Goal: Task Accomplishment & Management: Use online tool/utility

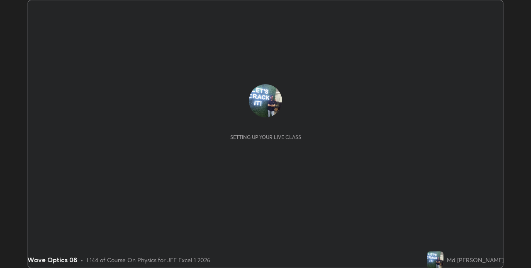
scroll to position [268, 531]
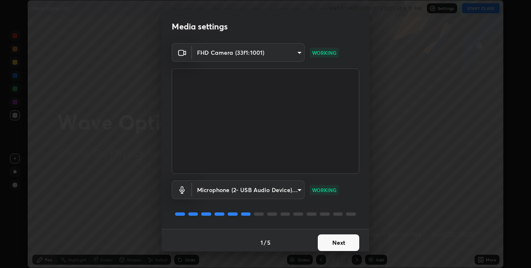
click at [342, 243] on button "Next" at bounding box center [338, 242] width 41 height 17
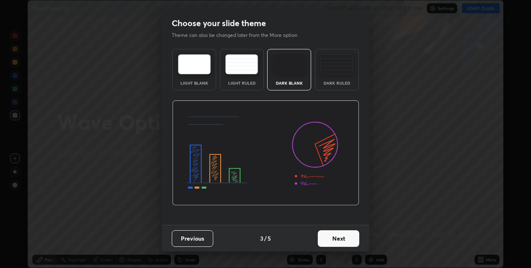
click at [337, 243] on button "Next" at bounding box center [338, 238] width 41 height 17
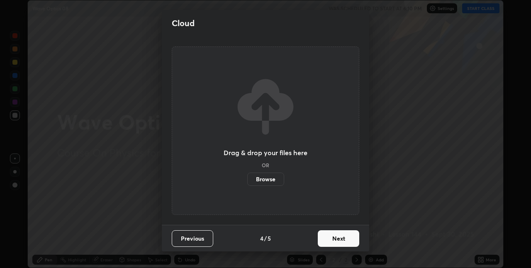
click at [337, 237] on button "Next" at bounding box center [338, 238] width 41 height 17
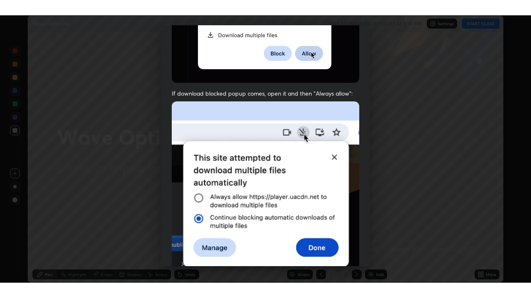
scroll to position [173, 0]
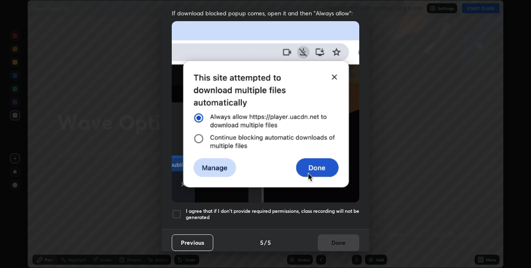
click at [180, 210] on div at bounding box center [177, 214] width 10 height 10
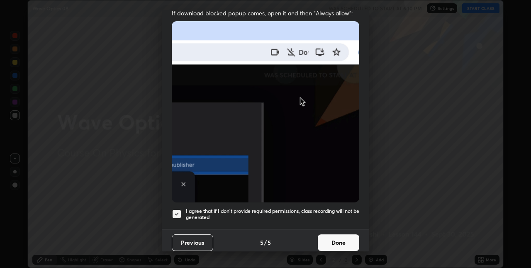
click at [335, 238] on button "Done" at bounding box center [338, 242] width 41 height 17
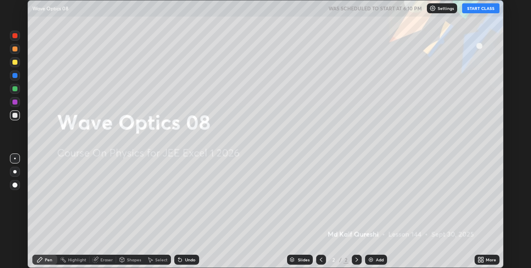
click at [484, 259] on div "More" at bounding box center [486, 260] width 25 height 10
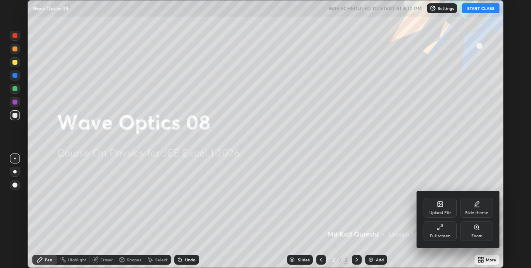
click at [438, 230] on icon at bounding box center [438, 229] width 2 height 2
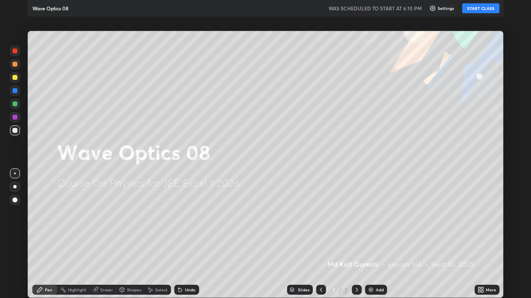
scroll to position [298, 531]
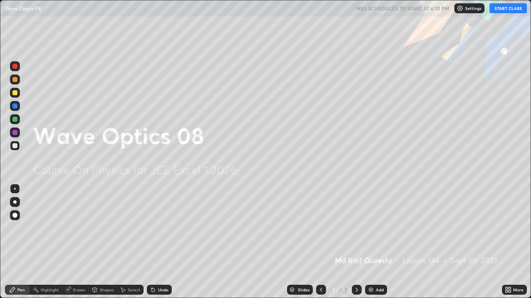
click at [508, 7] on button "START CLASS" at bounding box center [507, 8] width 37 height 10
click at [378, 267] on div "Add" at bounding box center [380, 290] width 8 height 4
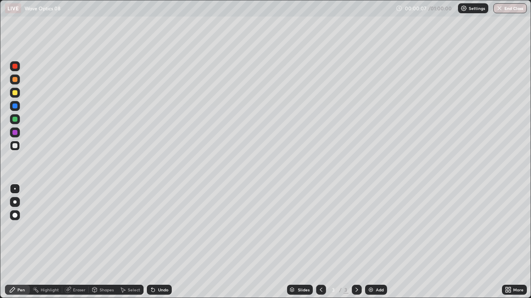
click at [103, 267] on div "Shapes" at bounding box center [106, 290] width 14 height 4
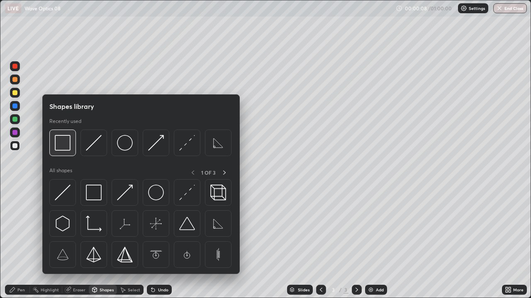
click at [66, 148] on img at bounding box center [63, 143] width 16 height 16
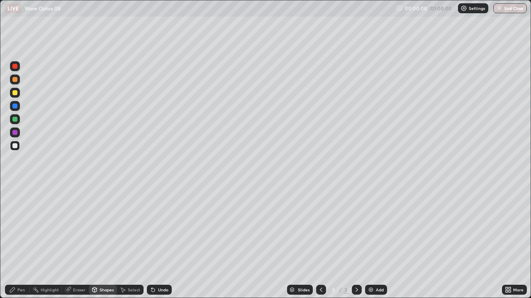
click at [15, 92] on div at bounding box center [14, 92] width 5 height 5
click at [20, 267] on div "Pen" at bounding box center [20, 290] width 7 height 4
click at [155, 267] on div "Undo" at bounding box center [159, 290] width 25 height 10
click at [101, 267] on div "Shapes" at bounding box center [106, 290] width 14 height 4
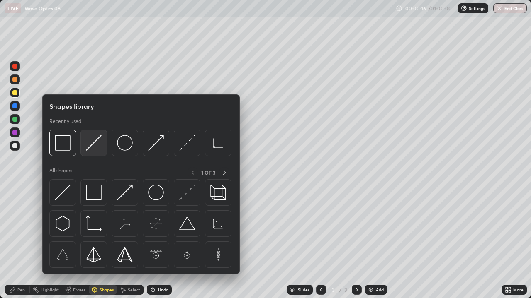
click at [91, 146] on img at bounding box center [94, 143] width 16 height 16
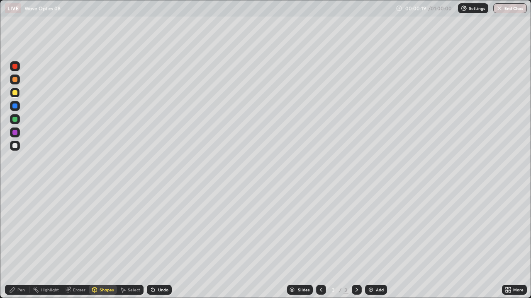
click at [15, 120] on div at bounding box center [14, 119] width 5 height 5
click at [18, 267] on div "Pen" at bounding box center [20, 290] width 7 height 4
click at [15, 146] on div at bounding box center [14, 145] width 5 height 5
click at [134, 267] on div "Select" at bounding box center [130, 290] width 27 height 10
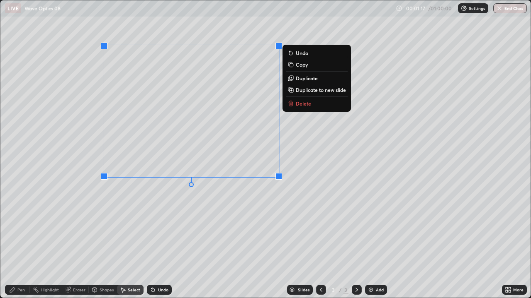
click at [135, 223] on div "0 ° Undo Copy Duplicate Duplicate to new slide Delete" at bounding box center [265, 149] width 530 height 298
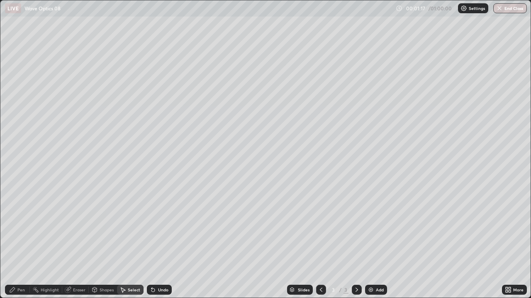
click at [22, 267] on div "Pen" at bounding box center [20, 290] width 7 height 4
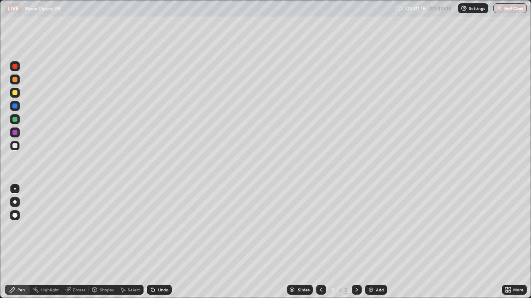
click at [15, 120] on div at bounding box center [14, 119] width 5 height 5
click at [15, 80] on div at bounding box center [14, 79] width 5 height 5
click at [160, 267] on div "Undo" at bounding box center [163, 290] width 10 height 4
click at [160, 267] on div "Undo" at bounding box center [159, 290] width 25 height 10
click at [158, 267] on div "Undo" at bounding box center [159, 290] width 25 height 10
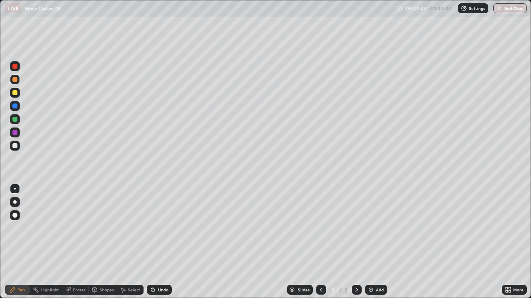
click at [159, 267] on div "Undo" at bounding box center [159, 290] width 25 height 10
click at [158, 267] on div "Undo" at bounding box center [159, 290] width 25 height 10
click at [159, 267] on div "Undo" at bounding box center [159, 290] width 25 height 10
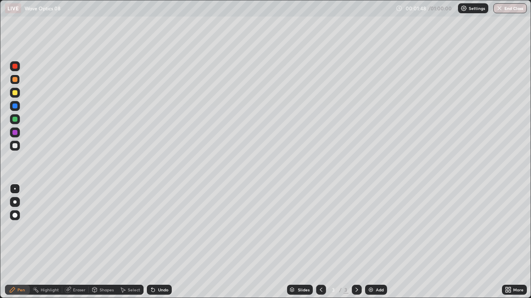
click at [17, 145] on div at bounding box center [14, 145] width 5 height 5
click at [18, 105] on div at bounding box center [15, 106] width 10 height 10
click at [104, 267] on div "Shapes" at bounding box center [106, 290] width 14 height 4
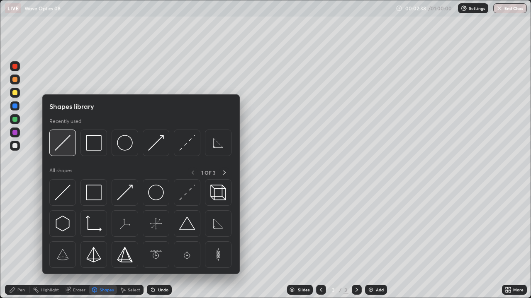
click at [67, 145] on img at bounding box center [63, 143] width 16 height 16
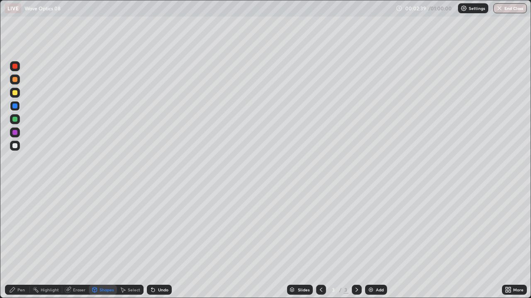
click at [12, 106] on div at bounding box center [14, 106] width 5 height 5
click at [16, 121] on div at bounding box center [14, 119] width 5 height 5
click at [25, 267] on div "Pen" at bounding box center [17, 290] width 25 height 10
click at [16, 150] on div at bounding box center [15, 146] width 10 height 10
click at [78, 267] on div "Eraser" at bounding box center [79, 290] width 12 height 4
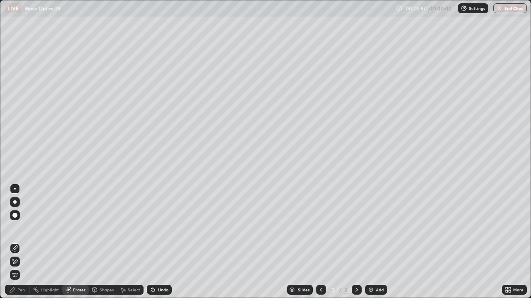
click at [21, 267] on div "Pen" at bounding box center [20, 290] width 7 height 4
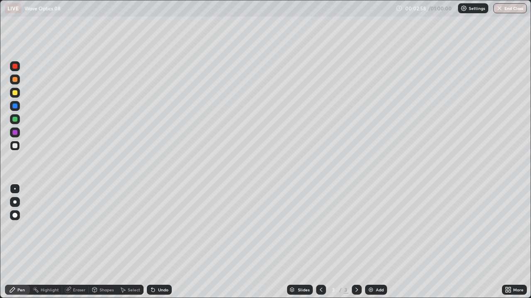
click at [15, 146] on div at bounding box center [14, 145] width 5 height 5
click at [16, 118] on div at bounding box center [14, 119] width 5 height 5
click at [79, 267] on div "Eraser" at bounding box center [79, 290] width 12 height 4
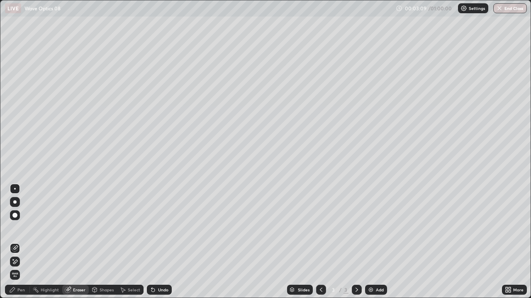
click at [24, 267] on div "Pen" at bounding box center [20, 290] width 7 height 4
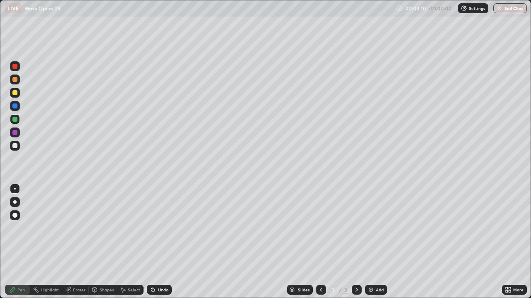
click at [16, 147] on div at bounding box center [14, 145] width 5 height 5
click at [21, 267] on div "Pen" at bounding box center [20, 290] width 7 height 4
click at [16, 150] on div at bounding box center [15, 146] width 10 height 10
click at [15, 147] on div at bounding box center [14, 145] width 5 height 5
click at [15, 130] on div at bounding box center [14, 132] width 5 height 5
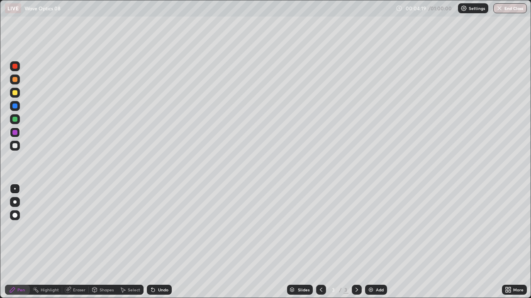
click at [15, 145] on div at bounding box center [14, 145] width 5 height 5
click at [101, 267] on div "Shapes" at bounding box center [106, 290] width 14 height 4
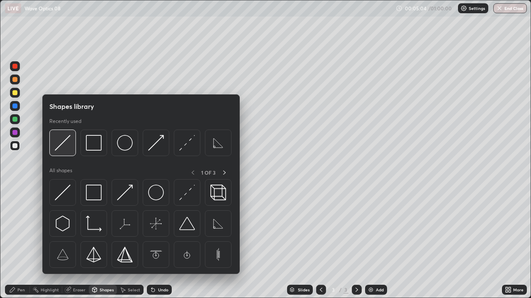
click at [61, 147] on img at bounding box center [63, 143] width 16 height 16
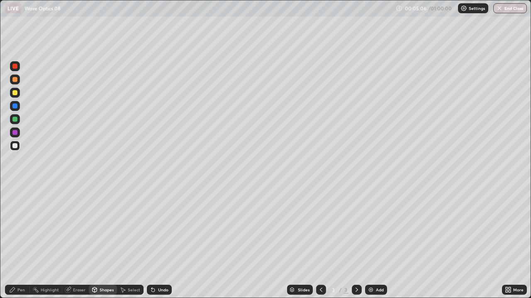
click at [157, 267] on div "Undo" at bounding box center [159, 290] width 25 height 10
click at [11, 94] on div at bounding box center [15, 93] width 10 height 10
click at [19, 267] on div "Pen" at bounding box center [17, 290] width 25 height 10
click at [15, 93] on div at bounding box center [14, 92] width 5 height 5
click at [18, 93] on div at bounding box center [15, 93] width 10 height 10
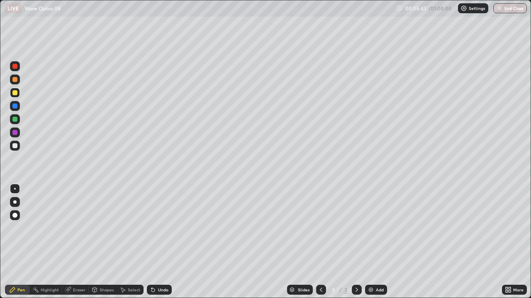
click at [108, 267] on div "Shapes" at bounding box center [106, 290] width 14 height 4
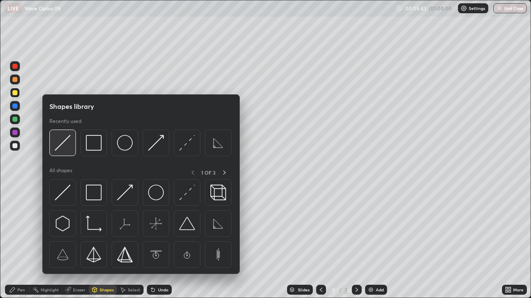
click at [68, 149] on img at bounding box center [63, 143] width 16 height 16
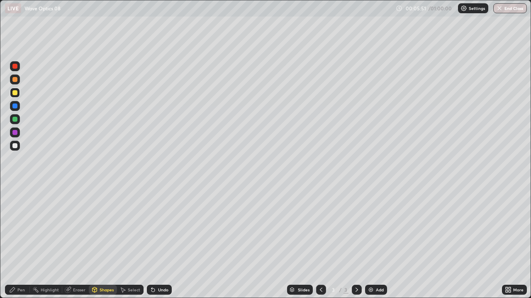
click at [79, 267] on div "Eraser" at bounding box center [75, 290] width 27 height 10
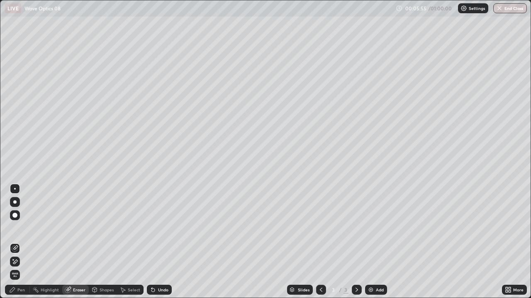
click at [104, 267] on div "Shapes" at bounding box center [106, 290] width 14 height 4
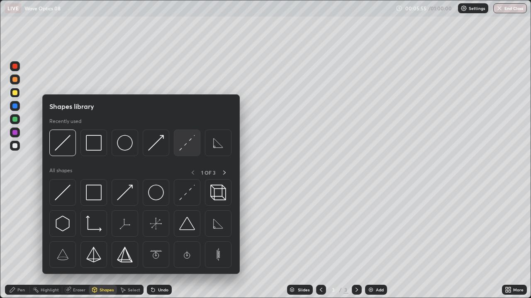
click at [186, 148] on img at bounding box center [187, 143] width 16 height 16
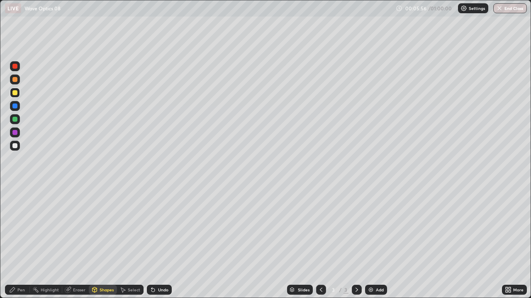
click at [19, 146] on div at bounding box center [15, 146] width 10 height 10
click at [15, 80] on div at bounding box center [14, 79] width 5 height 5
click at [161, 267] on div "Undo" at bounding box center [163, 290] width 10 height 4
click at [24, 267] on div "Pen" at bounding box center [20, 290] width 7 height 4
click at [78, 267] on div "Eraser" at bounding box center [79, 290] width 12 height 4
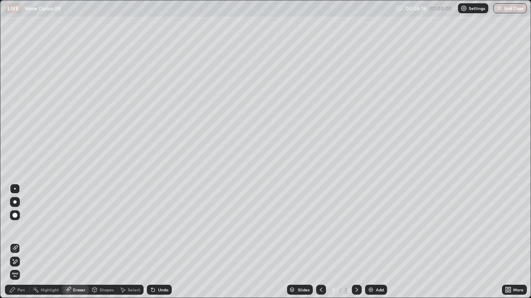
click at [26, 267] on div "Pen" at bounding box center [17, 290] width 25 height 10
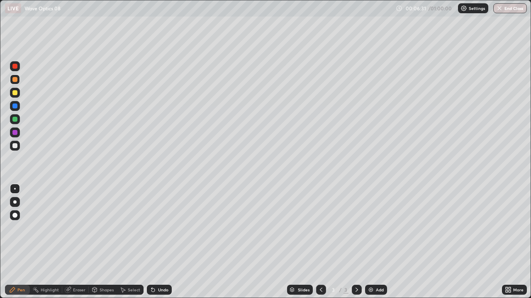
click at [102, 267] on div "Shapes" at bounding box center [106, 290] width 14 height 4
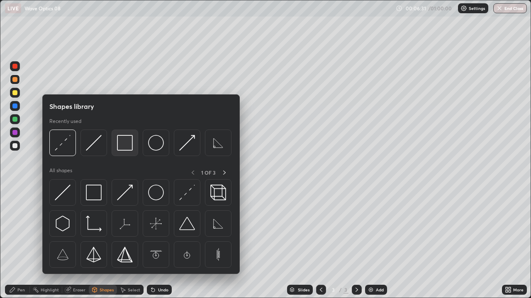
click at [125, 147] on img at bounding box center [125, 143] width 16 height 16
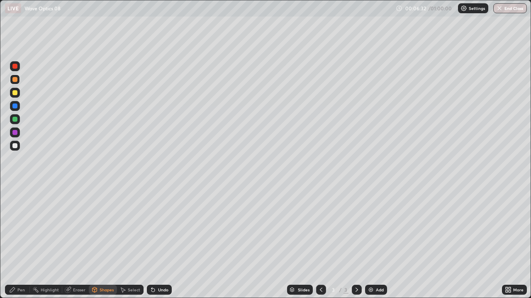
click at [15, 93] on div at bounding box center [14, 92] width 5 height 5
click at [28, 267] on div "Pen" at bounding box center [17, 290] width 25 height 10
click at [105, 267] on div "Shapes" at bounding box center [106, 290] width 14 height 4
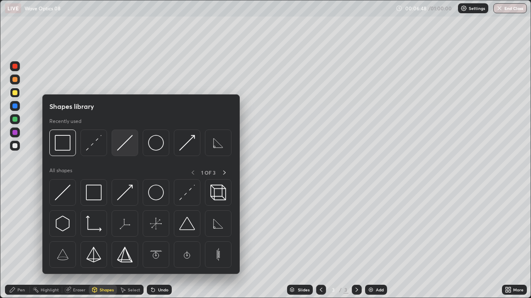
click at [125, 145] on img at bounding box center [125, 143] width 16 height 16
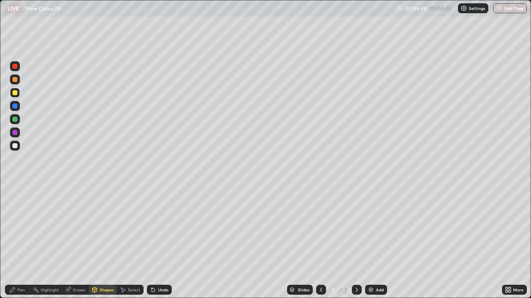
click at [14, 119] on div at bounding box center [14, 119] width 5 height 5
click at [24, 267] on div "Pen" at bounding box center [20, 290] width 7 height 4
click at [15, 146] on div at bounding box center [14, 145] width 5 height 5
click at [103, 267] on div "Shapes" at bounding box center [106, 290] width 14 height 4
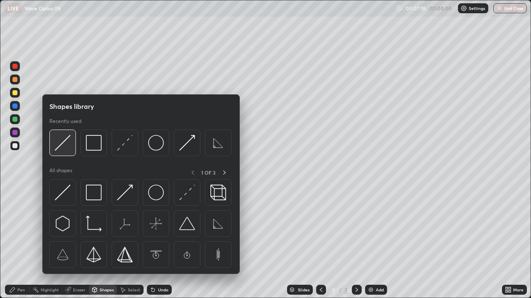
click at [64, 147] on img at bounding box center [63, 143] width 16 height 16
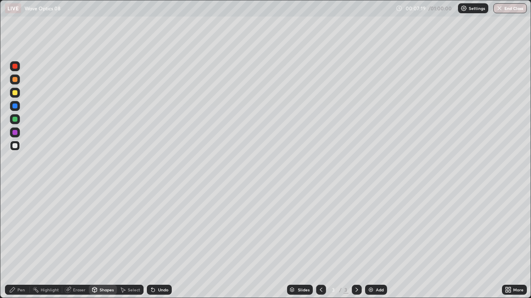
click at [15, 133] on div at bounding box center [14, 132] width 5 height 5
click at [24, 267] on div "Pen" at bounding box center [20, 290] width 7 height 4
click at [15, 145] on div at bounding box center [14, 145] width 5 height 5
click at [14, 121] on div at bounding box center [14, 119] width 5 height 5
click at [161, 267] on div "Undo" at bounding box center [163, 290] width 10 height 4
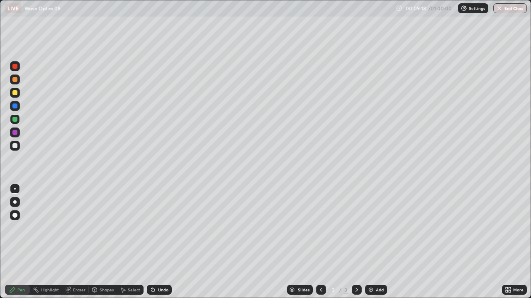
click at [17, 148] on div at bounding box center [14, 145] width 5 height 5
click at [105, 267] on div "Shapes" at bounding box center [103, 290] width 28 height 10
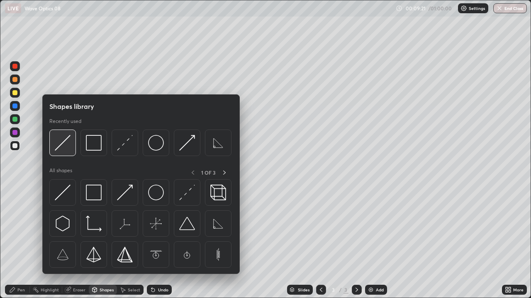
click at [68, 153] on div at bounding box center [62, 143] width 27 height 27
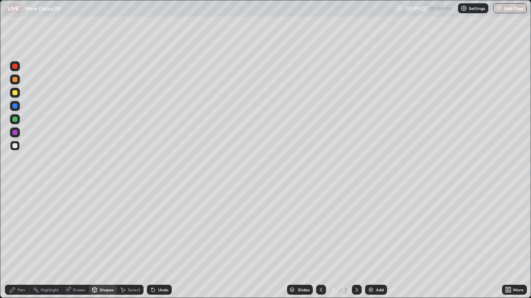
click at [14, 106] on div at bounding box center [14, 106] width 5 height 5
click at [22, 267] on div "Pen" at bounding box center [20, 290] width 7 height 4
click at [15, 149] on div at bounding box center [15, 146] width 10 height 10
click at [165, 267] on div "Undo" at bounding box center [163, 290] width 10 height 4
click at [377, 267] on div "Add" at bounding box center [376, 290] width 22 height 10
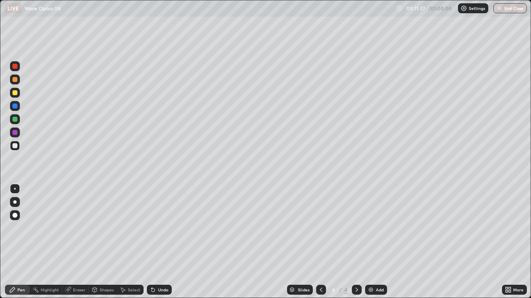
click at [14, 92] on div at bounding box center [14, 92] width 5 height 5
click at [152, 267] on icon at bounding box center [152, 290] width 3 height 3
click at [15, 147] on div at bounding box center [14, 145] width 5 height 5
click at [320, 267] on icon at bounding box center [321, 290] width 7 height 7
click at [356, 267] on icon at bounding box center [356, 290] width 7 height 7
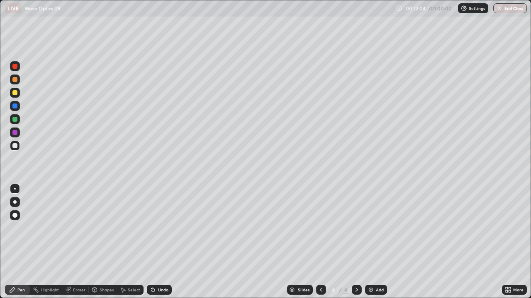
click at [316, 267] on div at bounding box center [321, 290] width 10 height 10
click at [356, 267] on icon at bounding box center [356, 290] width 7 height 7
click at [320, 267] on icon at bounding box center [321, 290] width 7 height 7
click at [357, 267] on icon at bounding box center [356, 290] width 7 height 7
click at [15, 94] on div at bounding box center [14, 92] width 5 height 5
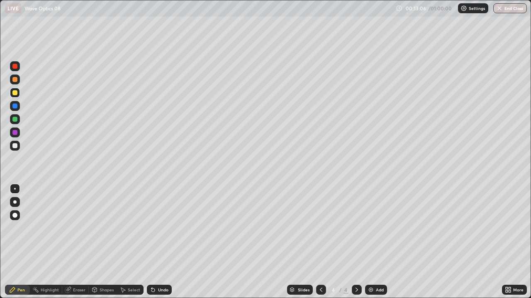
click at [12, 146] on div at bounding box center [15, 146] width 10 height 10
click at [103, 267] on div "Shapes" at bounding box center [106, 290] width 14 height 4
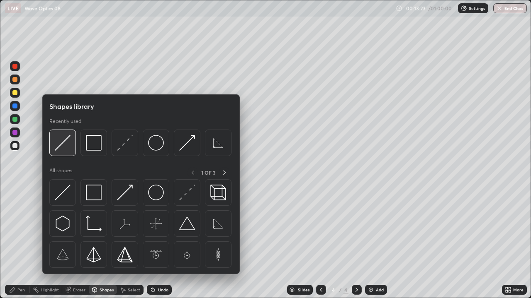
click at [64, 150] on img at bounding box center [63, 143] width 16 height 16
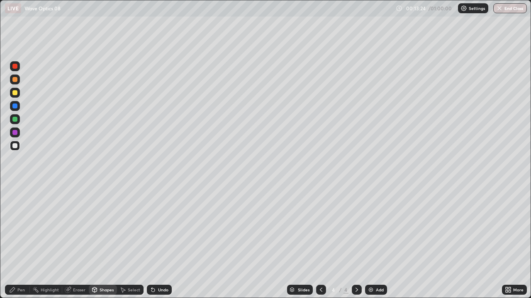
click at [17, 95] on div at bounding box center [15, 93] width 10 height 10
click at [320, 267] on icon at bounding box center [321, 290] width 7 height 7
click at [164, 267] on div "Undo" at bounding box center [159, 290] width 25 height 10
click at [23, 267] on div "Pen" at bounding box center [20, 290] width 7 height 4
click at [355, 267] on icon at bounding box center [356, 290] width 7 height 7
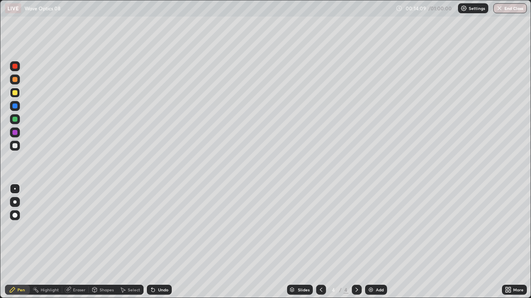
click at [14, 95] on div at bounding box center [14, 92] width 5 height 5
click at [103, 267] on div "Shapes" at bounding box center [106, 290] width 14 height 4
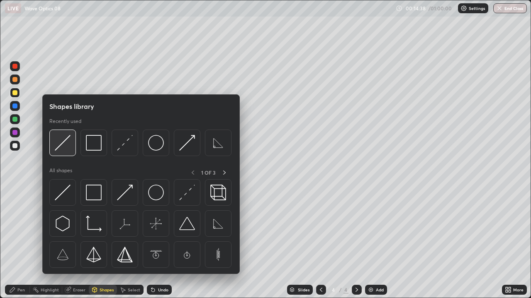
click at [71, 148] on div at bounding box center [62, 143] width 27 height 27
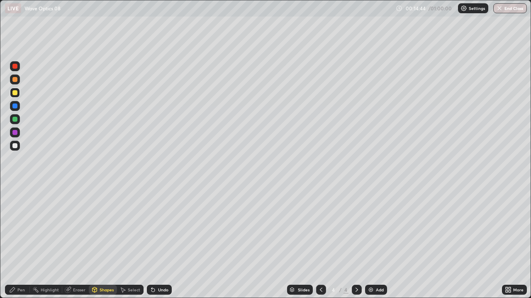
click at [106, 267] on div "Shapes" at bounding box center [106, 290] width 14 height 4
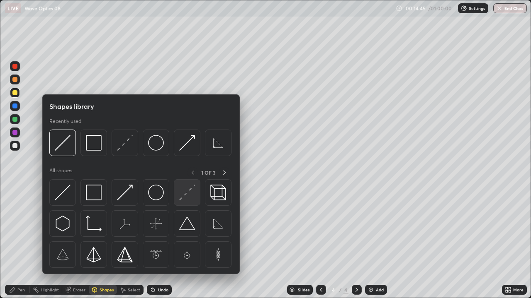
click at [186, 197] on img at bounding box center [187, 193] width 16 height 16
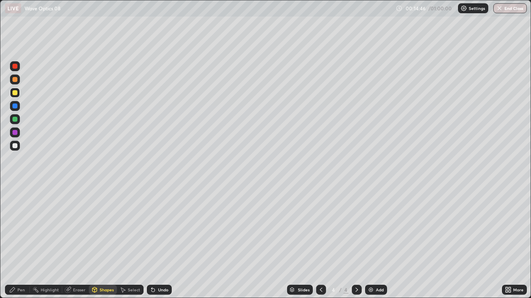
click at [12, 146] on div at bounding box center [14, 145] width 5 height 5
click at [79, 267] on div "Eraser" at bounding box center [79, 290] width 12 height 4
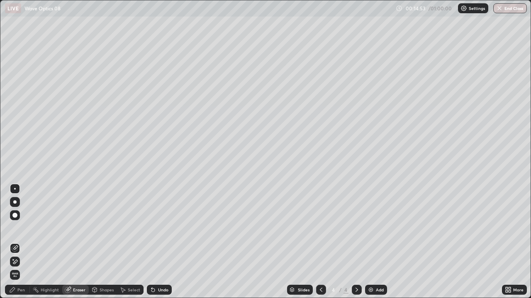
click at [104, 267] on div "Shapes" at bounding box center [103, 290] width 28 height 10
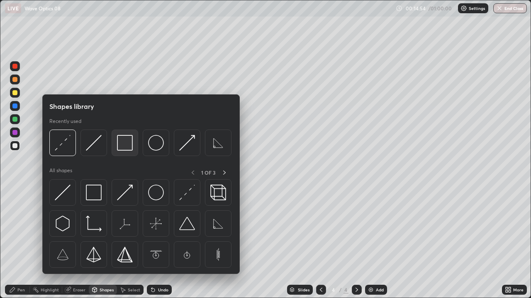
click at [121, 146] on img at bounding box center [125, 143] width 16 height 16
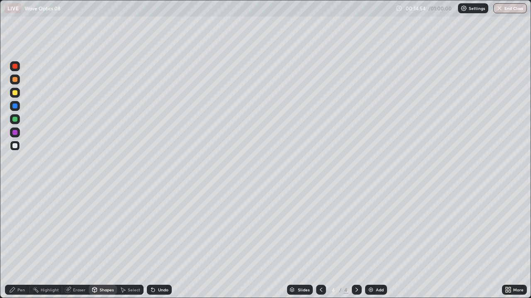
click at [15, 93] on div at bounding box center [14, 92] width 5 height 5
click at [22, 267] on div "Pen" at bounding box center [17, 290] width 25 height 10
click at [15, 146] on div at bounding box center [14, 145] width 5 height 5
click at [13, 94] on div at bounding box center [14, 92] width 5 height 5
click at [18, 147] on div at bounding box center [15, 146] width 10 height 10
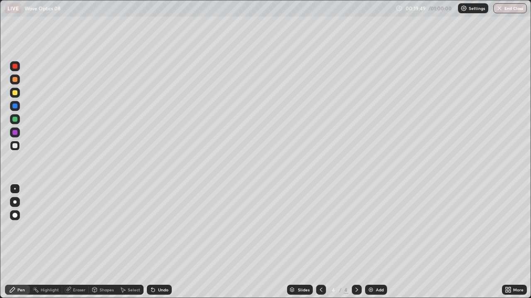
click at [104, 267] on div "Shapes" at bounding box center [106, 290] width 14 height 4
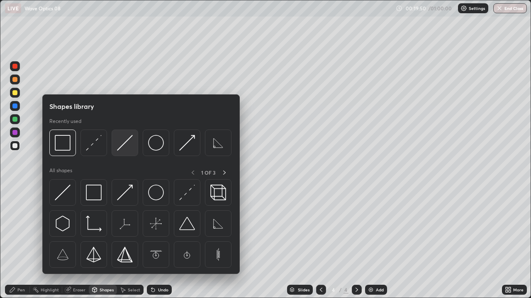
click at [127, 147] on img at bounding box center [125, 143] width 16 height 16
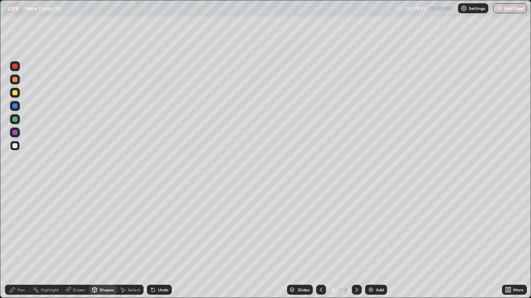
click at [16, 148] on div at bounding box center [14, 145] width 5 height 5
click at [22, 267] on div "Pen" at bounding box center [20, 290] width 7 height 4
click at [15, 146] on div at bounding box center [14, 145] width 5 height 5
click at [373, 267] on img at bounding box center [370, 290] width 7 height 7
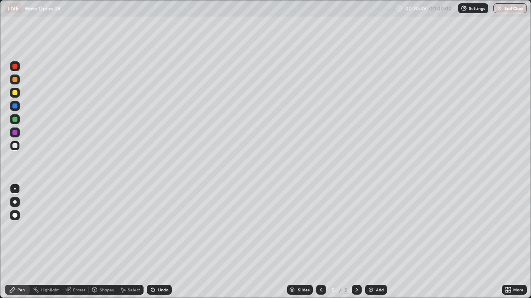
click at [18, 96] on div at bounding box center [15, 93] width 10 height 10
click at [15, 145] on div at bounding box center [14, 145] width 5 height 5
click at [320, 267] on icon at bounding box center [321, 290] width 7 height 7
click at [354, 267] on div at bounding box center [357, 290] width 10 height 10
click at [320, 267] on icon at bounding box center [321, 290] width 7 height 7
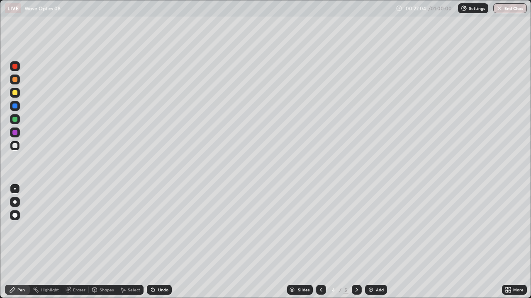
click at [356, 267] on icon at bounding box center [356, 290] width 7 height 7
click at [106, 267] on div "Shapes" at bounding box center [103, 290] width 28 height 10
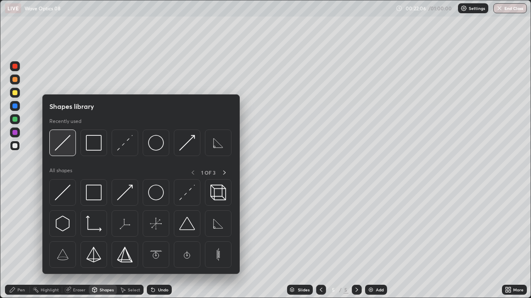
click at [63, 145] on img at bounding box center [63, 143] width 16 height 16
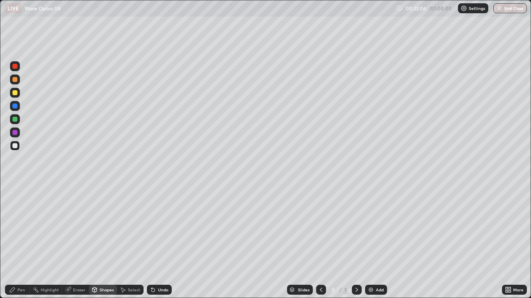
click at [18, 94] on div at bounding box center [15, 93] width 10 height 10
click at [101, 267] on div "Shapes" at bounding box center [103, 290] width 28 height 10
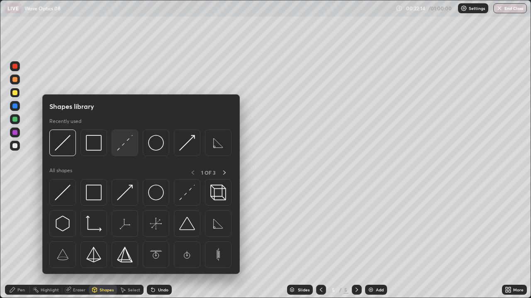
click at [124, 150] on img at bounding box center [125, 143] width 16 height 16
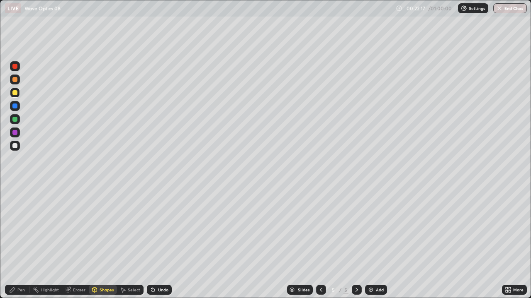
click at [22, 267] on div "Pen" at bounding box center [20, 290] width 7 height 4
click at [16, 148] on div at bounding box center [14, 145] width 5 height 5
click at [71, 267] on icon at bounding box center [68, 290] width 7 height 7
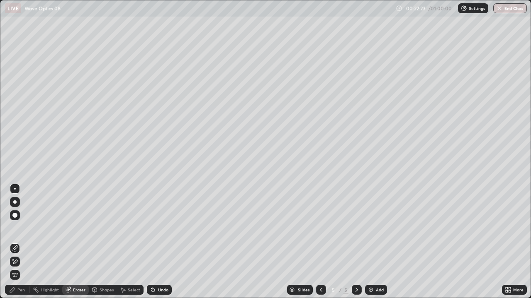
click at [18, 267] on div "Pen" at bounding box center [20, 290] width 7 height 4
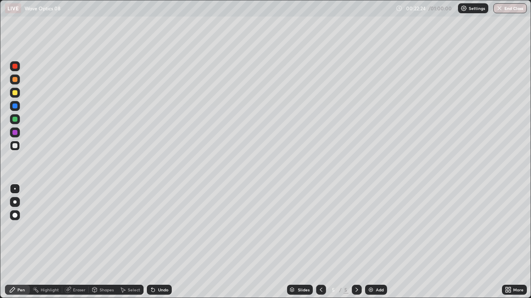
click at [15, 146] on div at bounding box center [14, 145] width 5 height 5
click at [99, 267] on div "Shapes" at bounding box center [103, 290] width 28 height 10
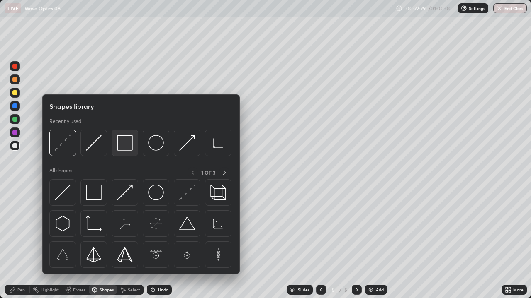
click at [125, 145] on img at bounding box center [125, 143] width 16 height 16
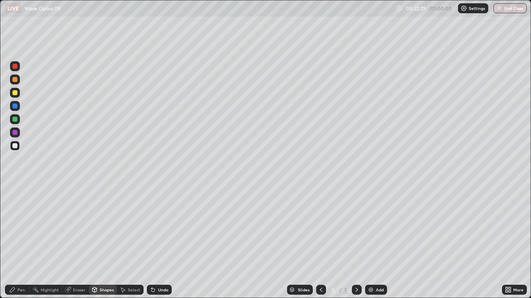
click at [15, 93] on div at bounding box center [14, 92] width 5 height 5
click at [16, 267] on div "Pen" at bounding box center [17, 290] width 25 height 10
click at [158, 267] on div "Undo" at bounding box center [159, 290] width 25 height 10
click at [12, 148] on div at bounding box center [15, 146] width 10 height 10
click at [17, 123] on div at bounding box center [15, 119] width 10 height 10
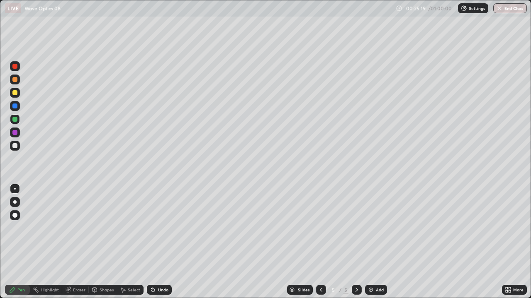
click at [10, 149] on div at bounding box center [15, 145] width 10 height 13
click at [99, 267] on div "Shapes" at bounding box center [106, 290] width 14 height 4
click at [15, 107] on div at bounding box center [14, 106] width 5 height 5
click at [19, 146] on div at bounding box center [15, 146] width 10 height 10
click at [165, 267] on div "Undo" at bounding box center [159, 290] width 25 height 10
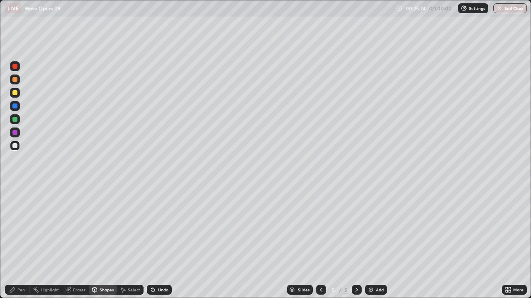
click at [106, 267] on div "Shapes" at bounding box center [103, 290] width 28 height 10
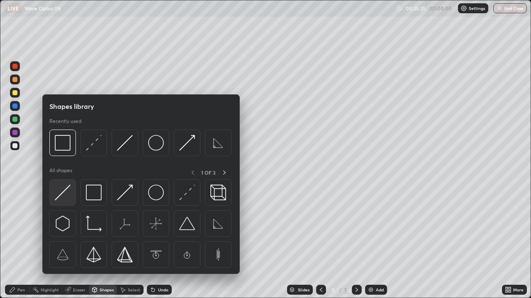
click at [66, 188] on img at bounding box center [63, 193] width 16 height 16
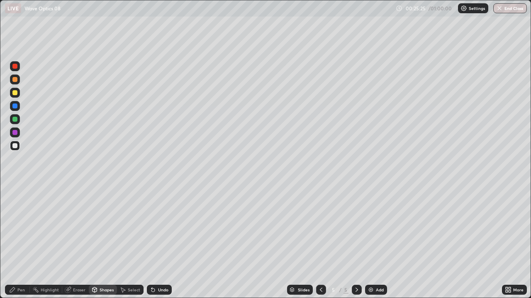
click at [18, 119] on div at bounding box center [15, 119] width 10 height 10
click at [18, 83] on div at bounding box center [15, 80] width 10 height 10
click at [34, 267] on circle at bounding box center [33, 290] width 1 height 1
click at [17, 146] on div at bounding box center [14, 145] width 5 height 5
click at [161, 267] on div "Undo" at bounding box center [163, 290] width 10 height 4
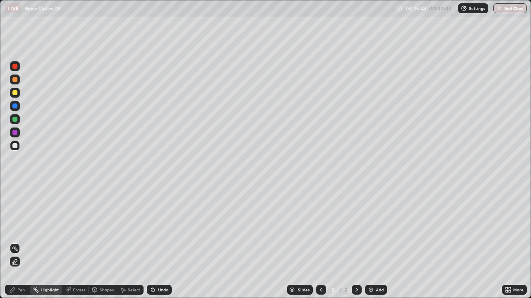
click at [21, 267] on div "Pen" at bounding box center [20, 290] width 7 height 4
click at [106, 267] on div "Shapes" at bounding box center [106, 290] width 14 height 4
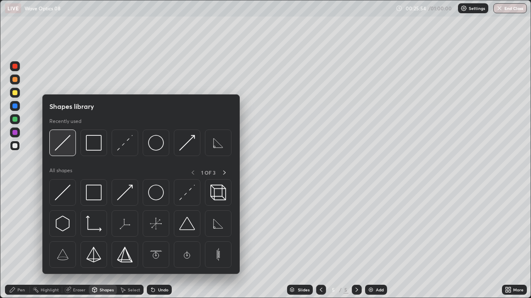
click at [66, 149] on img at bounding box center [63, 143] width 16 height 16
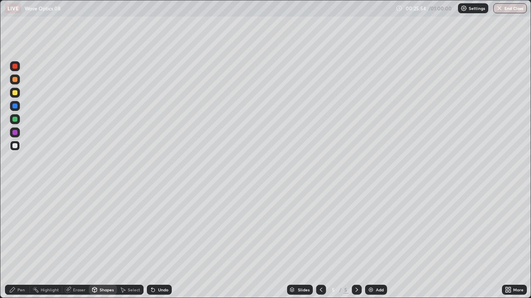
click at [18, 81] on div at bounding box center [15, 80] width 10 height 10
click at [20, 267] on div "Pen" at bounding box center [20, 290] width 7 height 4
click at [12, 147] on div at bounding box center [14, 145] width 5 height 5
click at [18, 214] on div at bounding box center [15, 216] width 10 height 10
click at [15, 146] on div at bounding box center [14, 145] width 5 height 5
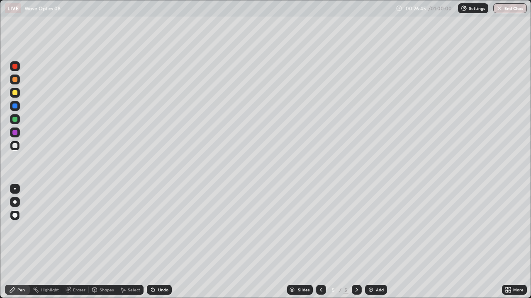
click at [15, 189] on div at bounding box center [15, 189] width 2 height 2
click at [74, 267] on div "Eraser" at bounding box center [79, 290] width 12 height 4
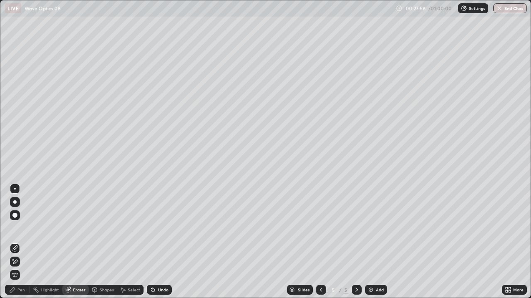
click at [24, 267] on div "Pen" at bounding box center [20, 290] width 7 height 4
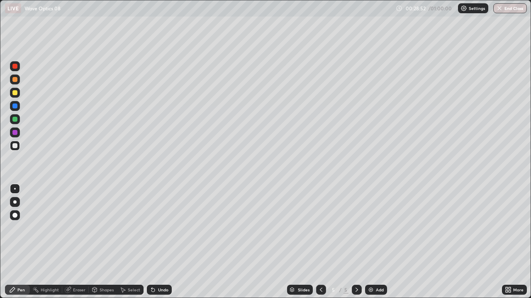
click at [15, 93] on div at bounding box center [14, 92] width 5 height 5
click at [74, 267] on div "Eraser" at bounding box center [79, 290] width 12 height 4
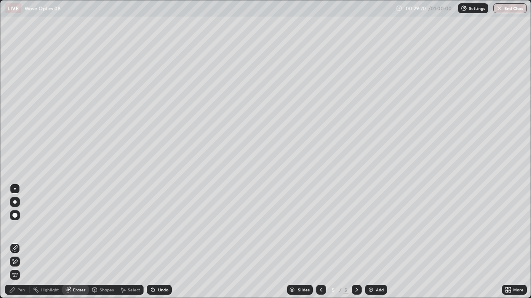
click at [23, 267] on div "Pen" at bounding box center [20, 290] width 7 height 4
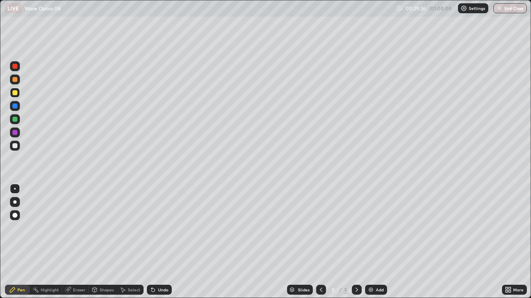
click at [130, 267] on div "Select" at bounding box center [130, 290] width 27 height 10
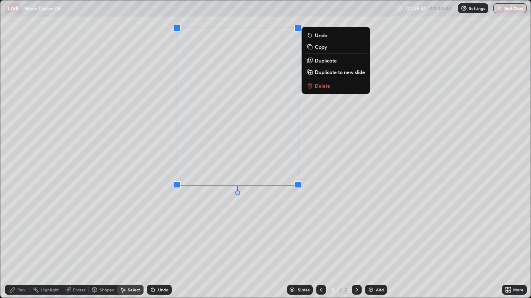
click at [322, 63] on p "Duplicate" at bounding box center [326, 60] width 22 height 7
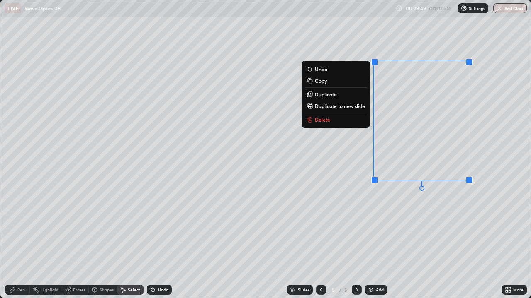
click at [479, 206] on div "0 ° Undo Copy Duplicate Duplicate to new slide Delete" at bounding box center [265, 149] width 530 height 298
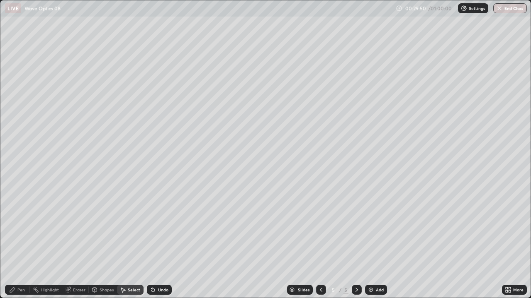
click at [27, 267] on div "Pen" at bounding box center [17, 290] width 25 height 10
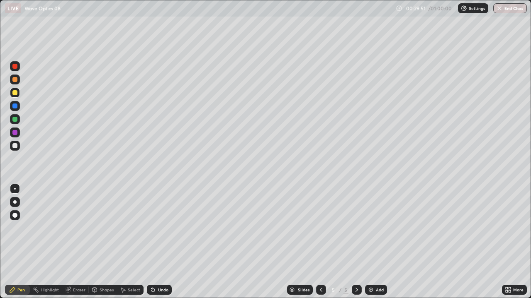
click at [17, 95] on div at bounding box center [15, 93] width 10 height 10
click at [15, 145] on div at bounding box center [14, 145] width 5 height 5
click at [156, 267] on div "Undo" at bounding box center [159, 290] width 25 height 10
click at [104, 267] on div "Shapes" at bounding box center [106, 290] width 14 height 4
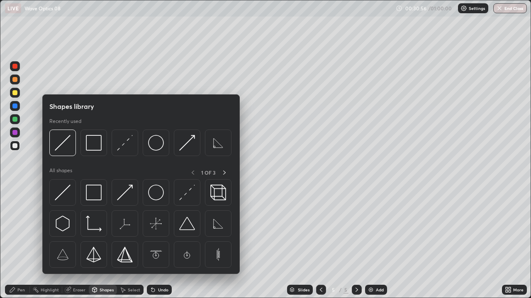
click at [129, 267] on div "Select" at bounding box center [134, 290] width 12 height 4
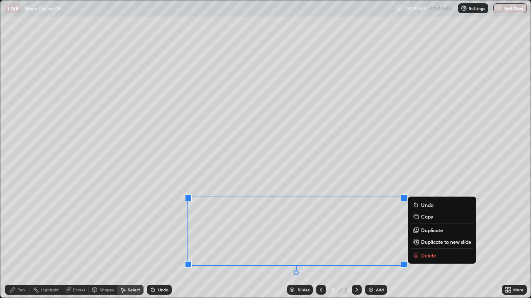
click at [422, 230] on p "Duplicate" at bounding box center [432, 230] width 22 height 7
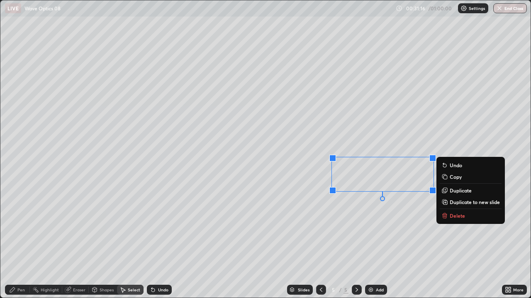
click at [423, 218] on div "0 ° Undo Copy Duplicate Duplicate to new slide Delete" at bounding box center [265, 149] width 530 height 298
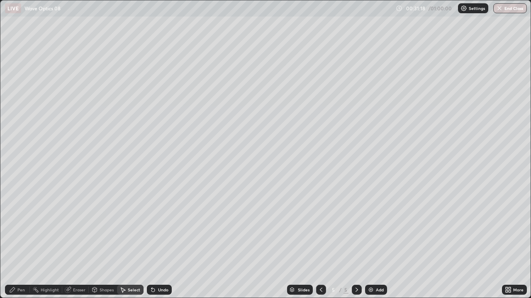
click at [80, 267] on div "Eraser" at bounding box center [79, 290] width 12 height 4
click at [26, 267] on div "Pen" at bounding box center [17, 290] width 25 height 10
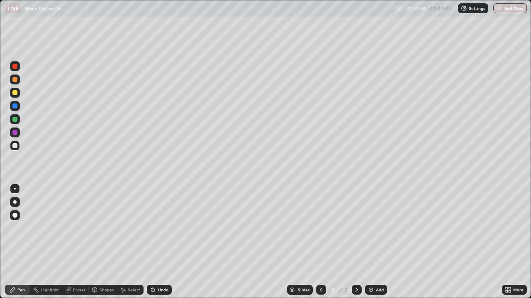
click at [18, 148] on div at bounding box center [15, 146] width 10 height 10
click at [81, 267] on div "Eraser" at bounding box center [79, 290] width 12 height 4
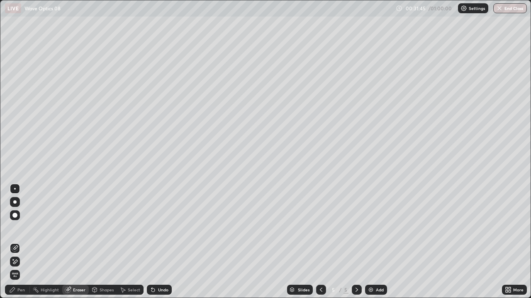
click at [25, 267] on div "Pen" at bounding box center [17, 290] width 25 height 10
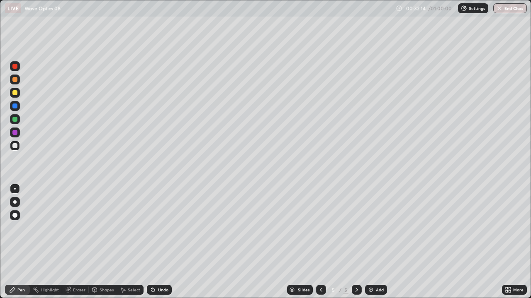
click at [379, 267] on div "Add" at bounding box center [380, 290] width 8 height 4
click at [103, 267] on div "Shapes" at bounding box center [106, 290] width 14 height 4
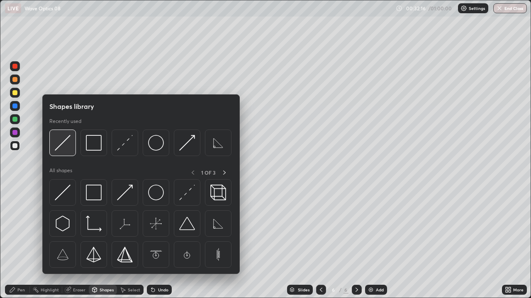
click at [61, 145] on img at bounding box center [63, 143] width 16 height 16
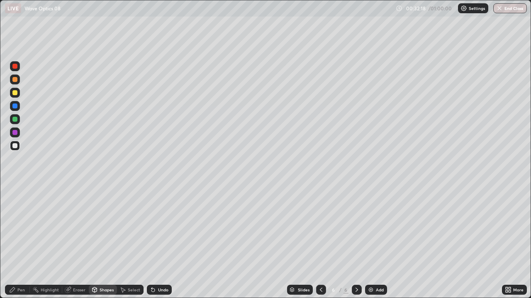
click at [162, 267] on div "Undo" at bounding box center [159, 290] width 25 height 10
click at [15, 93] on div at bounding box center [14, 92] width 5 height 5
click at [95, 267] on icon at bounding box center [95, 291] width 0 height 3
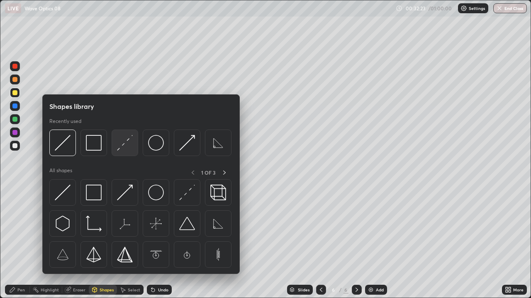
click at [121, 144] on img at bounding box center [125, 143] width 16 height 16
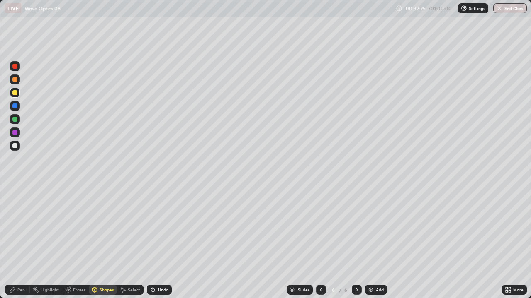
click at [76, 267] on div "Eraser" at bounding box center [75, 290] width 27 height 10
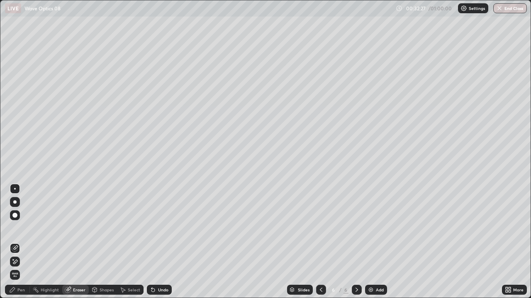
click at [21, 267] on div "Pen" at bounding box center [20, 290] width 7 height 4
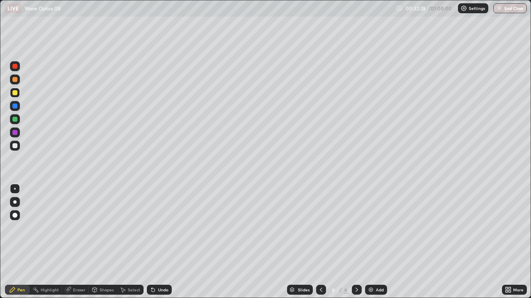
click at [17, 147] on div at bounding box center [14, 145] width 5 height 5
click at [12, 267] on icon at bounding box center [12, 290] width 5 height 5
click at [15, 146] on div at bounding box center [14, 145] width 5 height 5
click at [16, 94] on div at bounding box center [14, 92] width 5 height 5
click at [102, 267] on div "Shapes" at bounding box center [106, 290] width 14 height 4
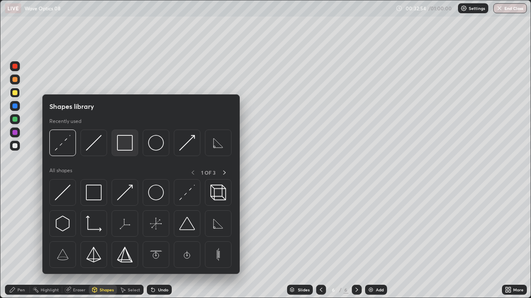
click at [130, 145] on img at bounding box center [125, 143] width 16 height 16
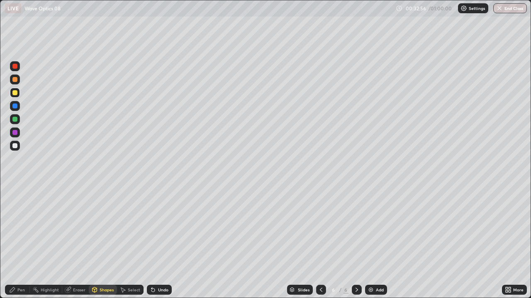
click at [15, 80] on div at bounding box center [14, 79] width 5 height 5
click at [20, 267] on div "Pen" at bounding box center [20, 290] width 7 height 4
click at [15, 146] on div at bounding box center [14, 145] width 5 height 5
click at [104, 267] on div "Shapes" at bounding box center [106, 290] width 14 height 4
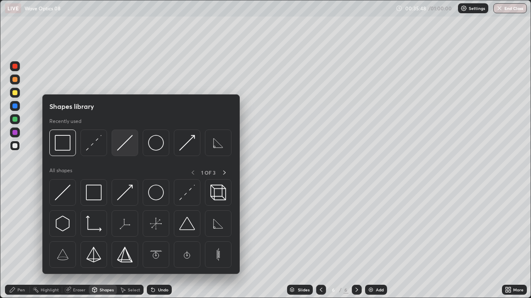
click at [125, 142] on img at bounding box center [125, 143] width 16 height 16
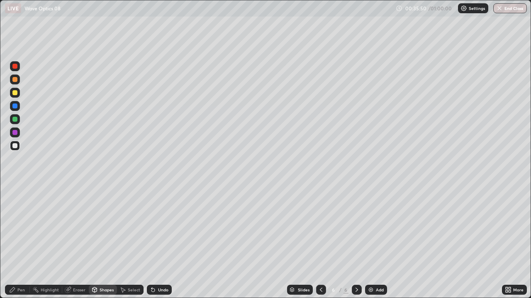
click at [161, 267] on div "Undo" at bounding box center [163, 290] width 10 height 4
click at [16, 95] on div at bounding box center [14, 92] width 5 height 5
click at [101, 267] on div "Shapes" at bounding box center [106, 290] width 14 height 4
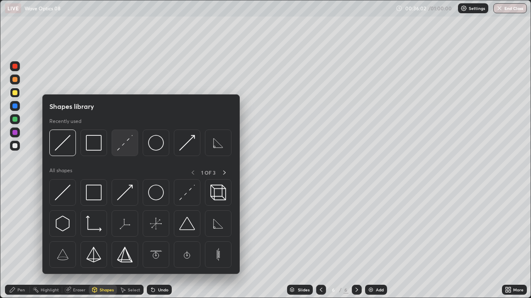
click at [127, 149] on img at bounding box center [125, 143] width 16 height 16
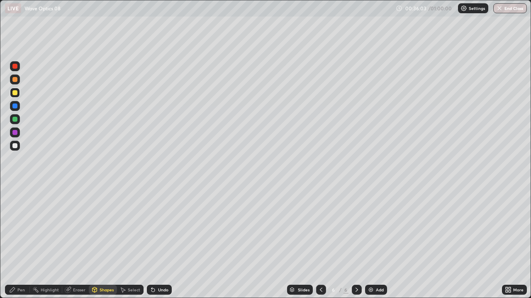
click at [14, 141] on div at bounding box center [15, 146] width 10 height 10
click at [19, 149] on div at bounding box center [15, 146] width 10 height 10
click at [78, 267] on div "Eraser" at bounding box center [75, 290] width 27 height 10
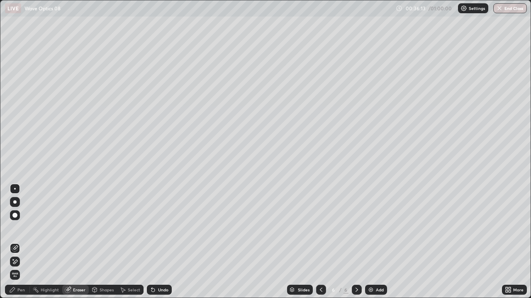
click at [104, 267] on div "Shapes" at bounding box center [106, 290] width 14 height 4
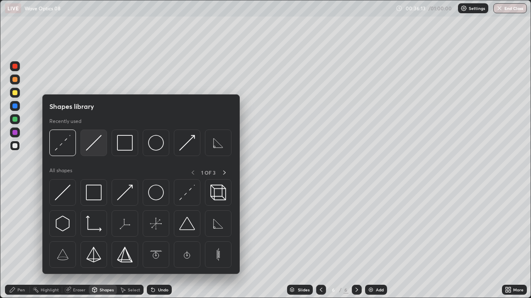
click at [92, 146] on img at bounding box center [94, 143] width 16 height 16
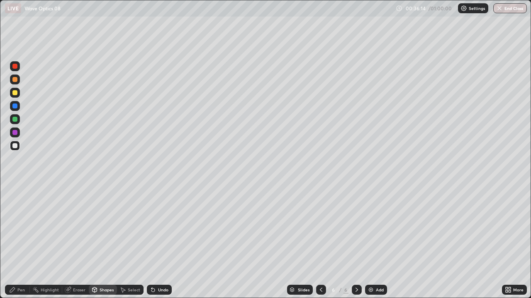
click at [19, 94] on div at bounding box center [15, 93] width 10 height 10
click at [106, 267] on div "Shapes" at bounding box center [106, 290] width 14 height 4
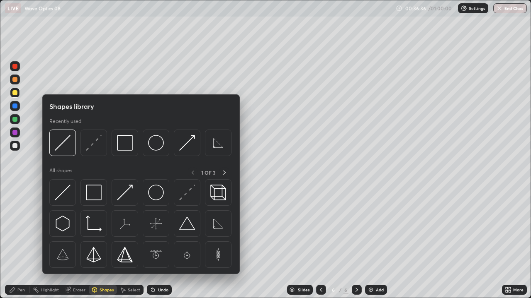
click at [66, 149] on img at bounding box center [63, 143] width 16 height 16
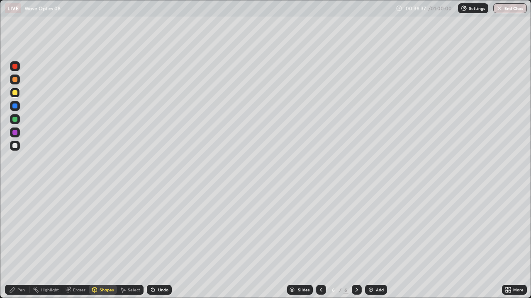
click at [18, 84] on div at bounding box center [15, 80] width 10 height 10
click at [23, 267] on div "Pen" at bounding box center [20, 290] width 7 height 4
click at [19, 145] on div at bounding box center [15, 146] width 10 height 10
click at [107, 267] on div "Shapes" at bounding box center [106, 290] width 14 height 4
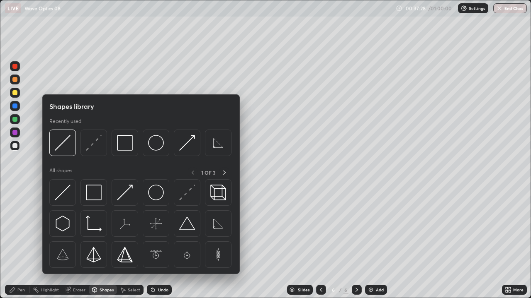
click at [65, 195] on img at bounding box center [63, 193] width 16 height 16
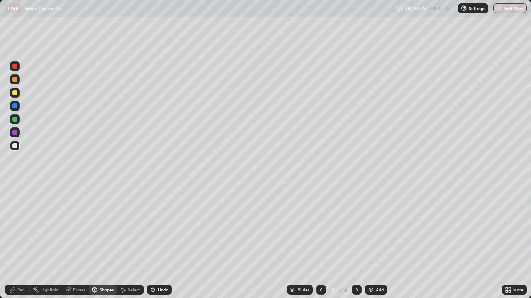
click at [16, 135] on div at bounding box center [14, 132] width 5 height 5
click at [160, 267] on div "Undo" at bounding box center [163, 290] width 10 height 4
click at [19, 267] on div "Pen" at bounding box center [20, 290] width 7 height 4
click at [18, 145] on div at bounding box center [15, 146] width 10 height 10
click at [104, 267] on div "Shapes" at bounding box center [103, 290] width 28 height 10
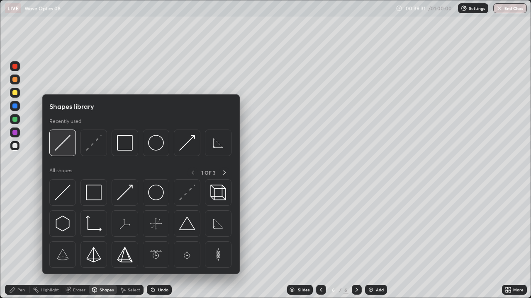
click at [63, 148] on img at bounding box center [63, 143] width 16 height 16
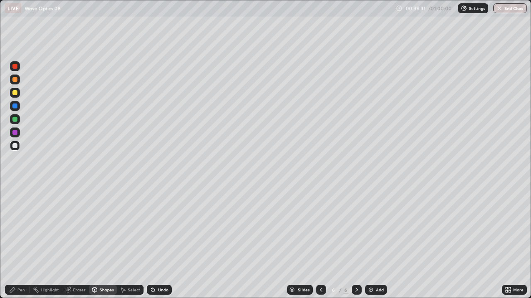
click at [17, 145] on div at bounding box center [14, 145] width 5 height 5
click at [27, 267] on div "Pen" at bounding box center [17, 290] width 25 height 10
click at [18, 147] on div at bounding box center [15, 146] width 10 height 10
click at [321, 267] on icon at bounding box center [321, 290] width 7 height 7
click at [320, 267] on icon at bounding box center [321, 290] width 7 height 7
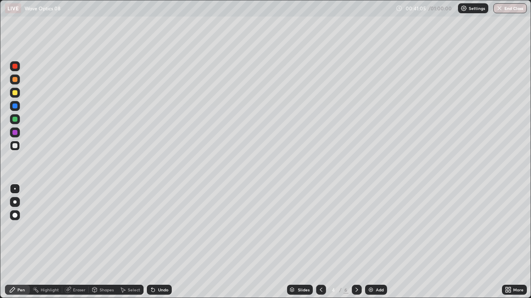
click at [356, 267] on div at bounding box center [357, 290] width 10 height 10
click at [355, 267] on icon at bounding box center [356, 290] width 2 height 4
click at [14, 145] on div at bounding box center [14, 145] width 5 height 5
click at [18, 95] on div at bounding box center [15, 93] width 10 height 10
click at [99, 267] on div "Shapes" at bounding box center [106, 290] width 14 height 4
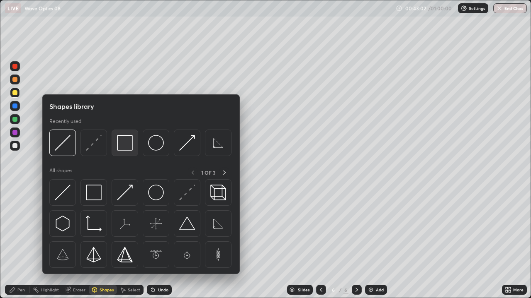
click at [123, 144] on img at bounding box center [125, 143] width 16 height 16
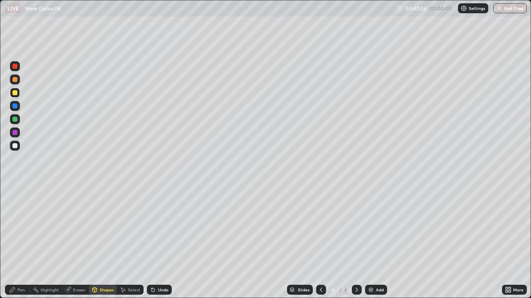
click at [24, 267] on div "Pen" at bounding box center [20, 290] width 7 height 4
click at [16, 147] on div at bounding box center [14, 145] width 5 height 5
click at [15, 146] on div at bounding box center [14, 145] width 5 height 5
click at [371, 267] on img at bounding box center [370, 290] width 7 height 7
click at [15, 91] on div at bounding box center [14, 92] width 5 height 5
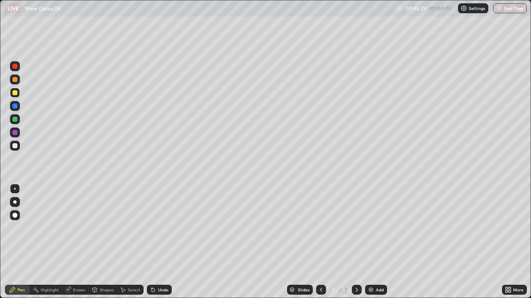
click at [320, 267] on icon at bounding box center [321, 290] width 7 height 7
click at [356, 267] on icon at bounding box center [356, 290] width 7 height 7
click at [97, 267] on icon at bounding box center [94, 290] width 7 height 7
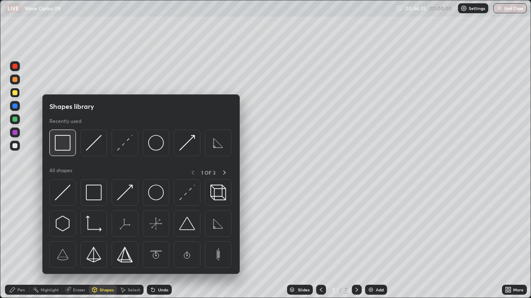
click at [67, 146] on img at bounding box center [63, 143] width 16 height 16
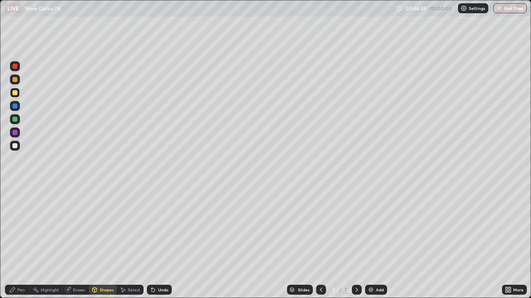
click at [94, 267] on icon at bounding box center [94, 289] width 5 height 1
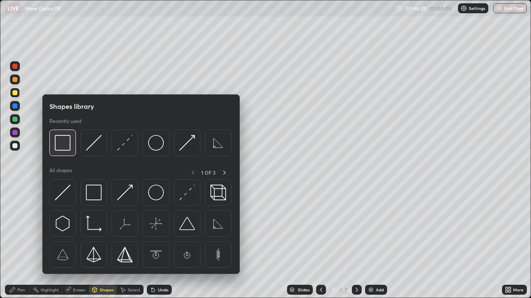
click at [63, 146] on img at bounding box center [63, 143] width 16 height 16
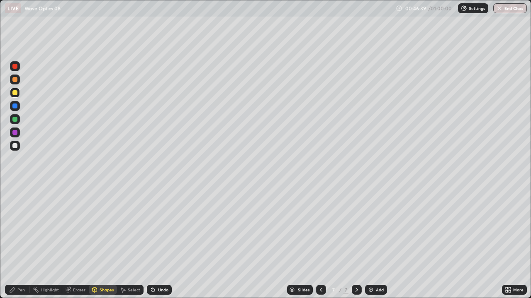
click at [14, 94] on div at bounding box center [14, 92] width 5 height 5
click at [16, 147] on div at bounding box center [14, 145] width 5 height 5
click at [158, 267] on div "Undo" at bounding box center [159, 290] width 25 height 10
click at [24, 267] on div "Pen" at bounding box center [17, 290] width 25 height 10
click at [78, 267] on div "Eraser" at bounding box center [79, 290] width 12 height 4
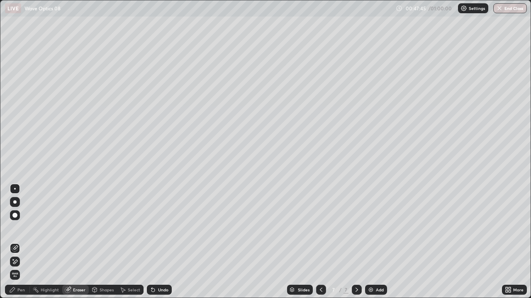
click at [21, 267] on div "Pen" at bounding box center [20, 290] width 7 height 4
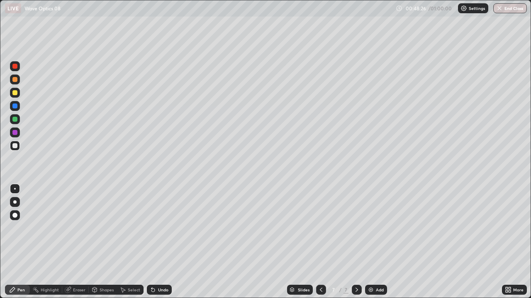
click at [102, 267] on div "Shapes" at bounding box center [103, 290] width 28 height 10
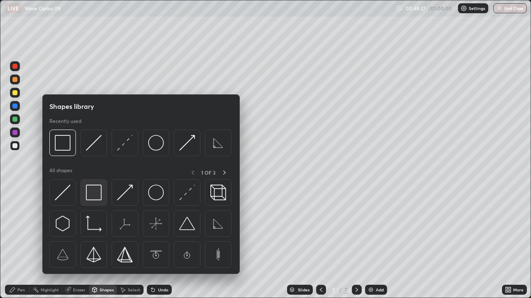
click at [94, 199] on img at bounding box center [94, 193] width 16 height 16
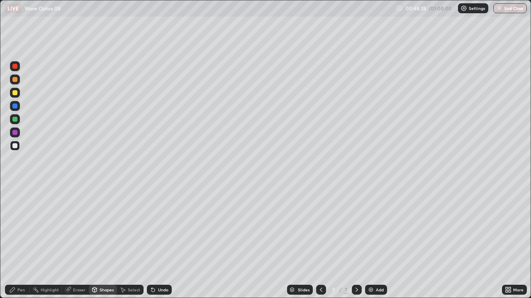
click at [137, 267] on div "Select" at bounding box center [130, 290] width 27 height 10
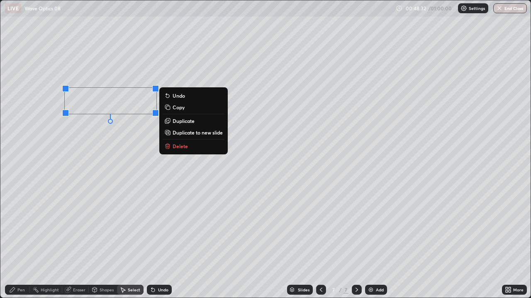
click at [181, 150] on button "Delete" at bounding box center [193, 146] width 62 height 10
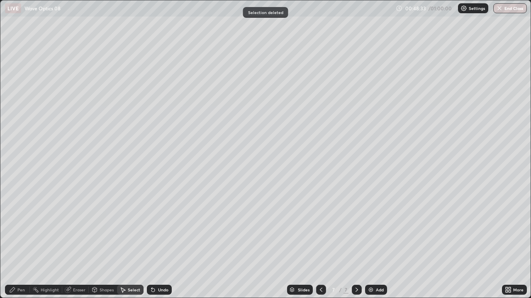
click at [104, 267] on div "Shapes" at bounding box center [106, 290] width 14 height 4
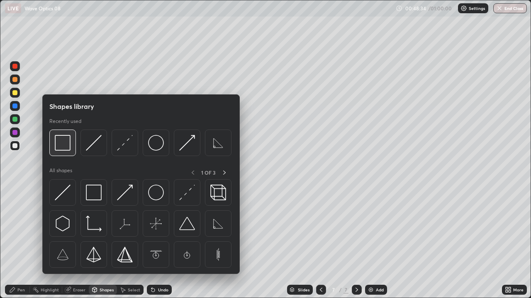
click at [64, 149] on img at bounding box center [63, 143] width 16 height 16
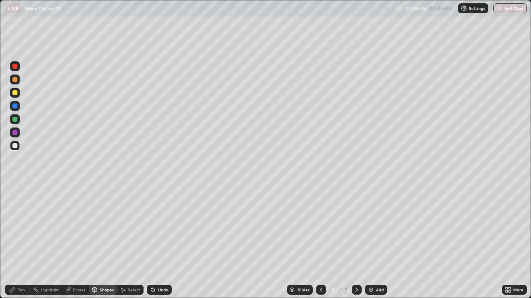
click at [17, 92] on div at bounding box center [14, 92] width 5 height 5
click at [22, 267] on div "Pen" at bounding box center [20, 290] width 7 height 4
click at [14, 146] on div at bounding box center [14, 145] width 5 height 5
click at [16, 119] on div at bounding box center [14, 119] width 5 height 5
click at [14, 148] on div at bounding box center [14, 145] width 5 height 5
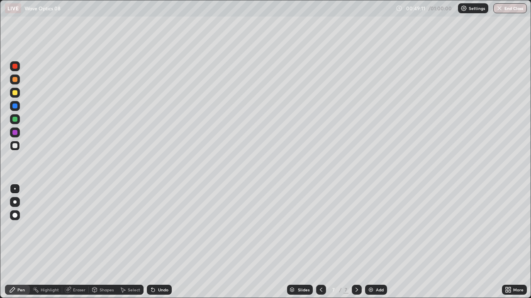
click at [18, 147] on div at bounding box center [15, 146] width 10 height 10
click at [18, 145] on div at bounding box center [15, 146] width 10 height 10
click at [158, 267] on div "Undo" at bounding box center [163, 290] width 10 height 4
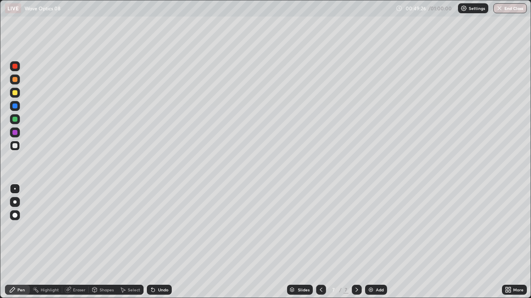
click at [158, 267] on div "Undo" at bounding box center [163, 290] width 10 height 4
click at [159, 267] on div "Undo" at bounding box center [163, 290] width 10 height 4
click at [160, 267] on div "Undo" at bounding box center [163, 290] width 10 height 4
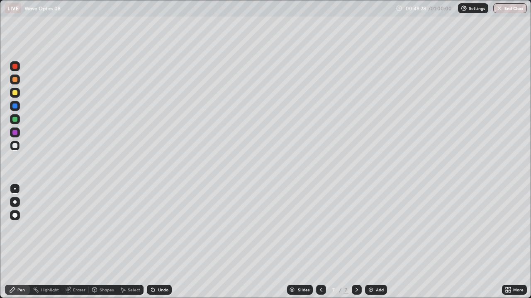
click at [161, 267] on div "Undo" at bounding box center [163, 290] width 10 height 4
click at [163, 267] on div "Undo" at bounding box center [159, 290] width 25 height 10
click at [102, 267] on div "Shapes" at bounding box center [106, 290] width 14 height 4
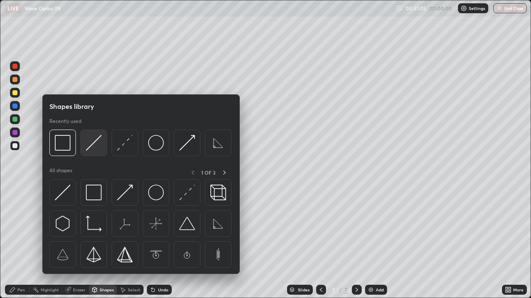
click at [90, 148] on img at bounding box center [94, 143] width 16 height 16
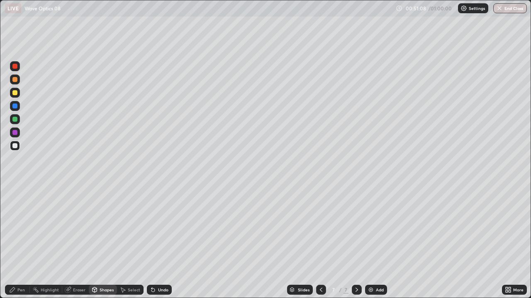
click at [154, 267] on icon at bounding box center [153, 290] width 7 height 7
click at [14, 93] on div at bounding box center [14, 92] width 5 height 5
click at [106, 267] on div "Shapes" at bounding box center [103, 290] width 28 height 10
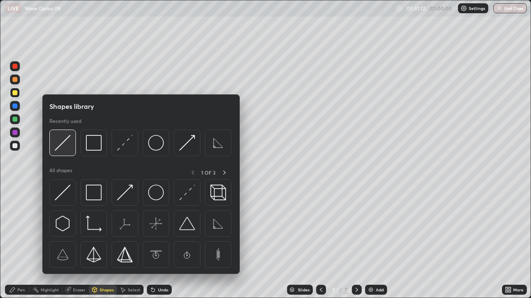
click at [60, 148] on img at bounding box center [63, 143] width 16 height 16
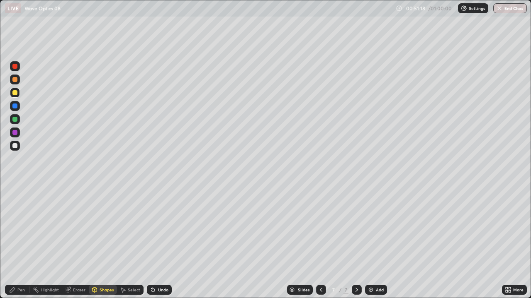
click at [320, 267] on icon at bounding box center [321, 290] width 7 height 7
click at [354, 267] on icon at bounding box center [356, 290] width 7 height 7
click at [102, 267] on div "Shapes" at bounding box center [106, 290] width 14 height 4
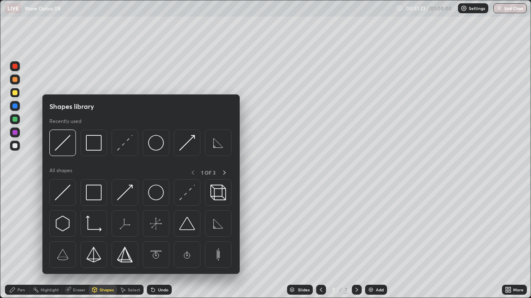
click at [13, 95] on div at bounding box center [14, 92] width 5 height 5
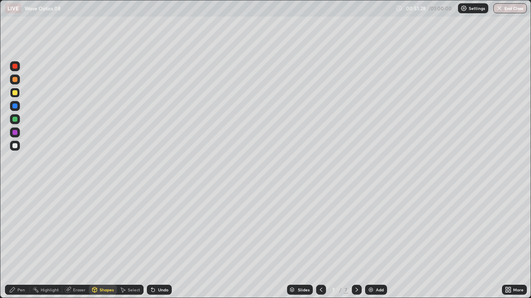
click at [19, 267] on div "Pen" at bounding box center [20, 290] width 7 height 4
click at [75, 267] on div "Eraser" at bounding box center [79, 290] width 12 height 4
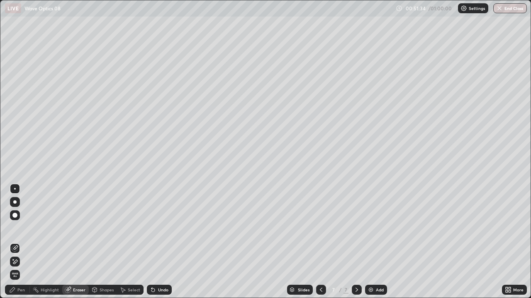
click at [100, 267] on div "Shapes" at bounding box center [103, 290] width 28 height 10
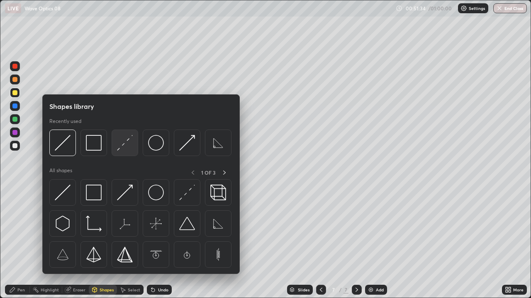
click at [123, 149] on img at bounding box center [125, 143] width 16 height 16
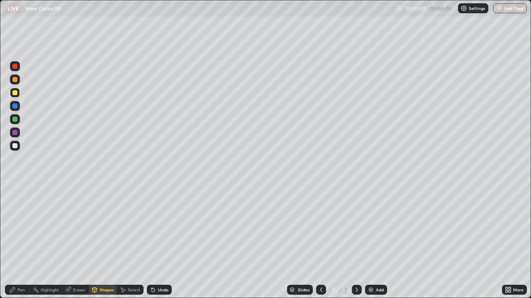
click at [163, 267] on div "Undo" at bounding box center [159, 290] width 25 height 10
click at [12, 148] on div at bounding box center [15, 146] width 10 height 10
click at [18, 267] on div "Pen" at bounding box center [20, 290] width 7 height 4
click at [15, 133] on div at bounding box center [14, 132] width 5 height 5
click at [107, 267] on div "Shapes" at bounding box center [106, 290] width 14 height 4
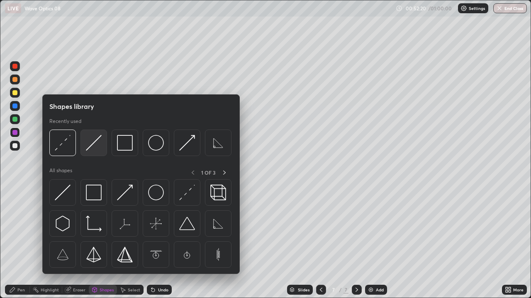
click at [94, 148] on img at bounding box center [94, 143] width 16 height 16
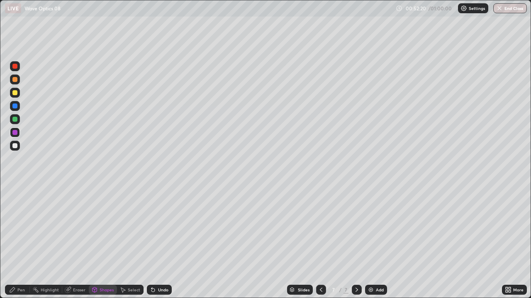
click at [13, 134] on div at bounding box center [14, 132] width 5 height 5
click at [25, 267] on div "Pen" at bounding box center [17, 290] width 25 height 10
click at [15, 146] on div at bounding box center [14, 145] width 5 height 5
click at [104, 267] on div "Shapes" at bounding box center [103, 290] width 28 height 10
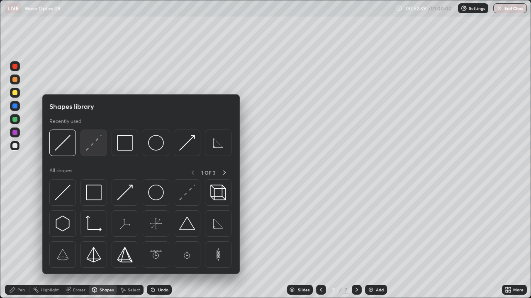
click at [90, 146] on img at bounding box center [94, 143] width 16 height 16
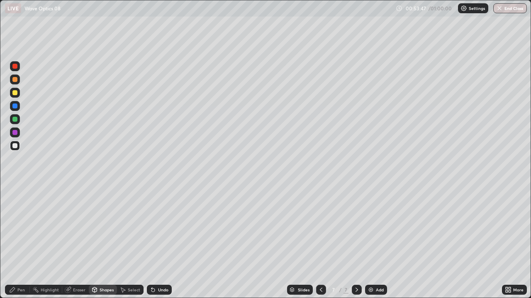
click at [99, 267] on div "Shapes" at bounding box center [106, 290] width 14 height 4
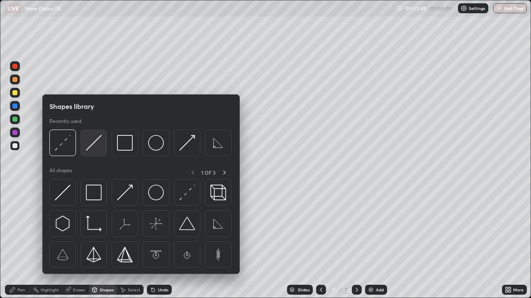
click at [94, 148] on img at bounding box center [94, 143] width 16 height 16
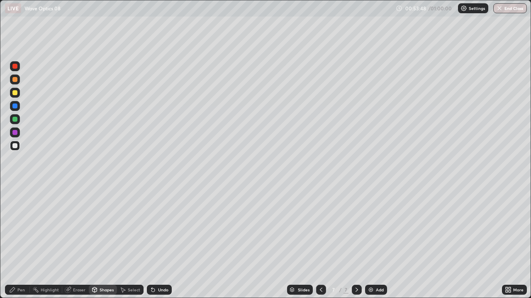
click at [15, 134] on div at bounding box center [14, 132] width 5 height 5
click at [15, 119] on div at bounding box center [14, 119] width 5 height 5
click at [25, 267] on div "Pen" at bounding box center [17, 290] width 25 height 10
click at [19, 148] on div at bounding box center [15, 146] width 10 height 10
click at [17, 134] on div at bounding box center [15, 133] width 10 height 10
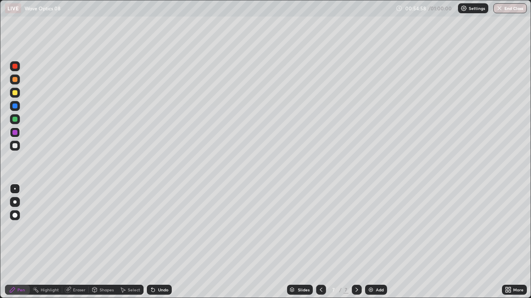
click at [102, 267] on div "Shapes" at bounding box center [106, 290] width 14 height 4
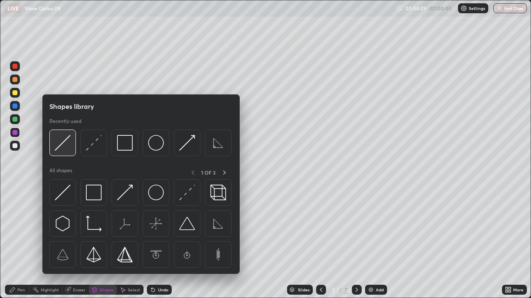
click at [66, 147] on img at bounding box center [63, 143] width 16 height 16
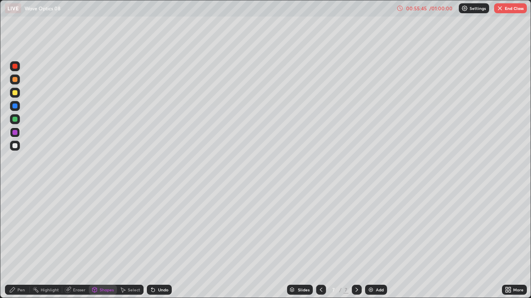
click at [511, 12] on button "End Class" at bounding box center [510, 8] width 33 height 10
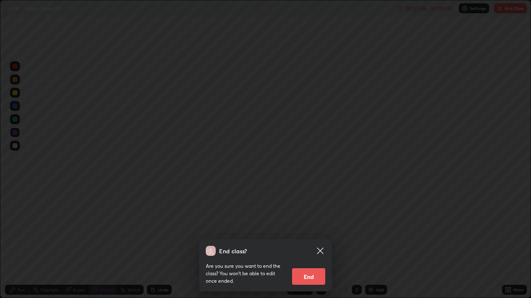
click at [316, 267] on button "End" at bounding box center [308, 277] width 33 height 17
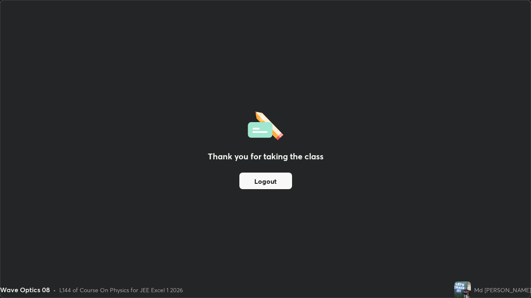
click at [275, 178] on button "Logout" at bounding box center [265, 181] width 53 height 17
